Goal: Navigation & Orientation: Find specific page/section

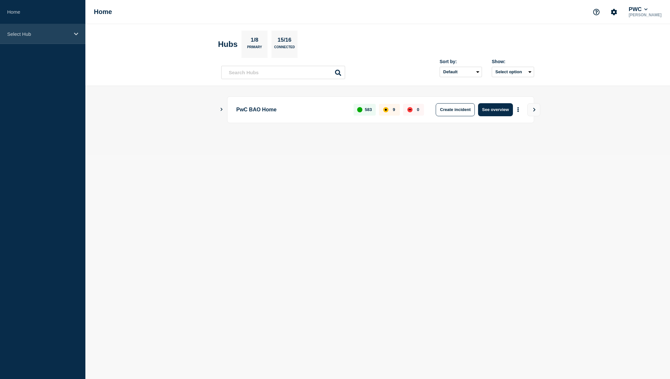
click at [76, 34] on icon at bounding box center [76, 34] width 4 height 5
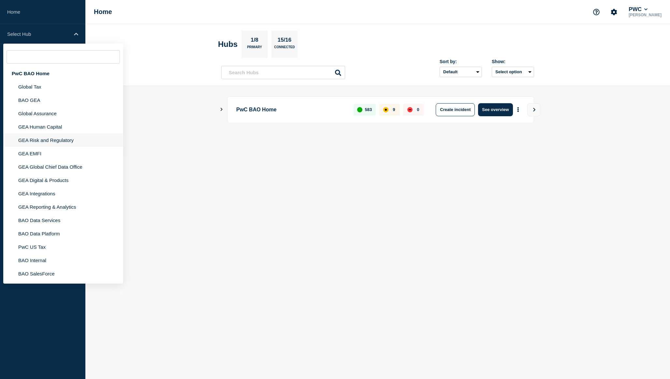
click at [52, 147] on li "GEA Risk and Regulatory" at bounding box center [63, 140] width 120 height 13
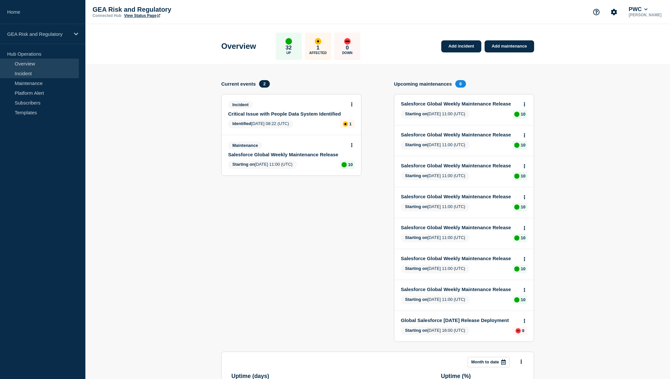
click at [34, 71] on link "Incident" at bounding box center [39, 73] width 79 height 10
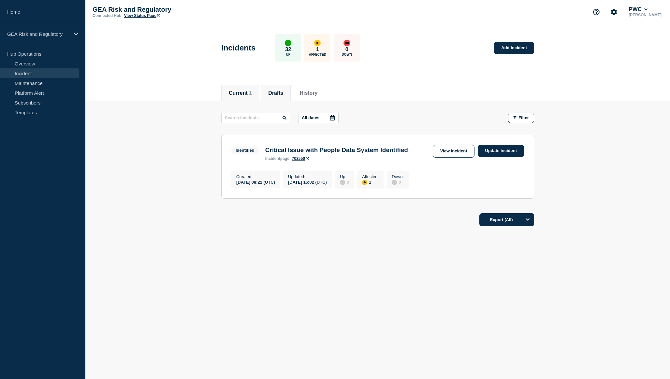
click at [275, 90] on button "Drafts" at bounding box center [275, 93] width 15 height 6
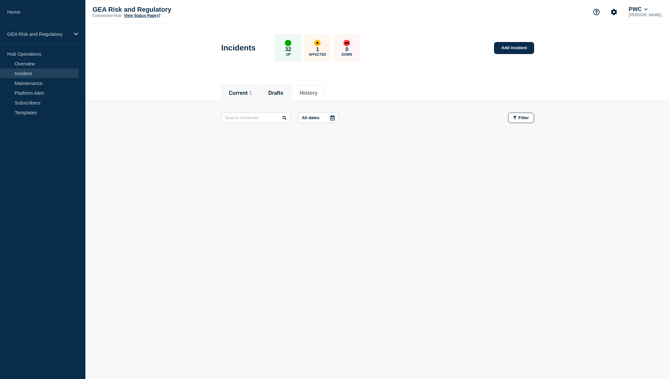
click at [232, 91] on button "Current 1" at bounding box center [240, 93] width 23 height 6
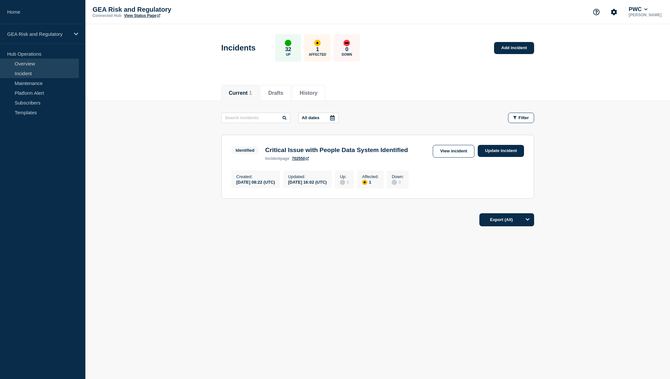
click at [28, 64] on link "Overview" at bounding box center [39, 64] width 79 height 10
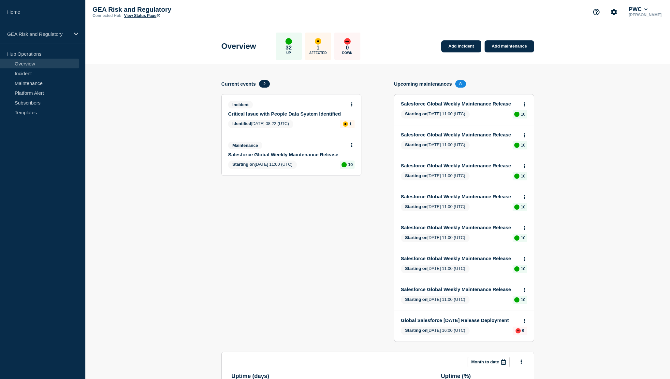
click at [28, 64] on link "Overview" at bounding box center [39, 64] width 79 height 10
